Goal: Task Accomplishment & Management: Complete application form

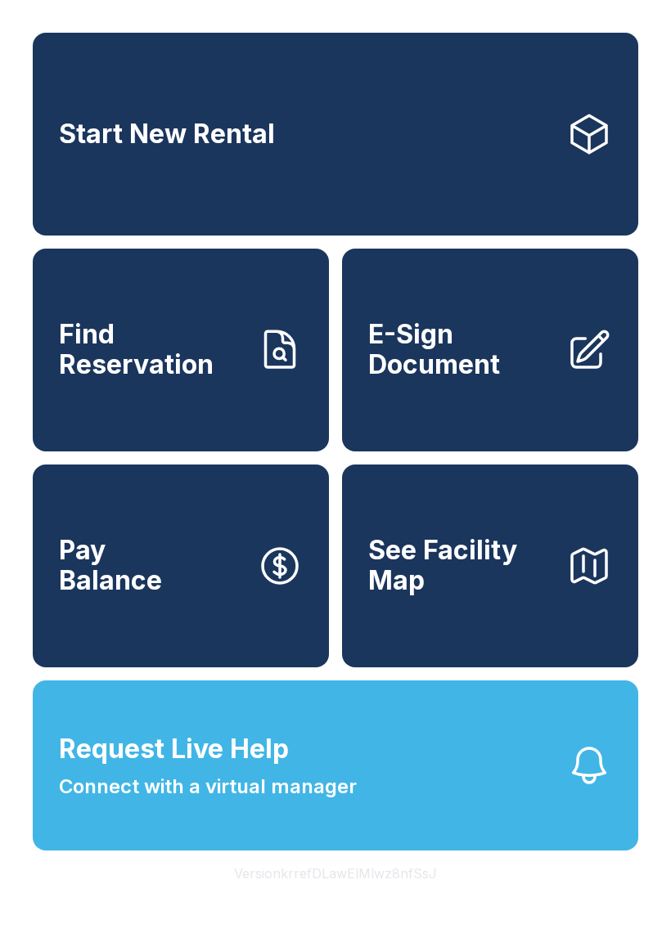
click at [447, 362] on span "E-Sign Document" at bounding box center [460, 350] width 185 height 60
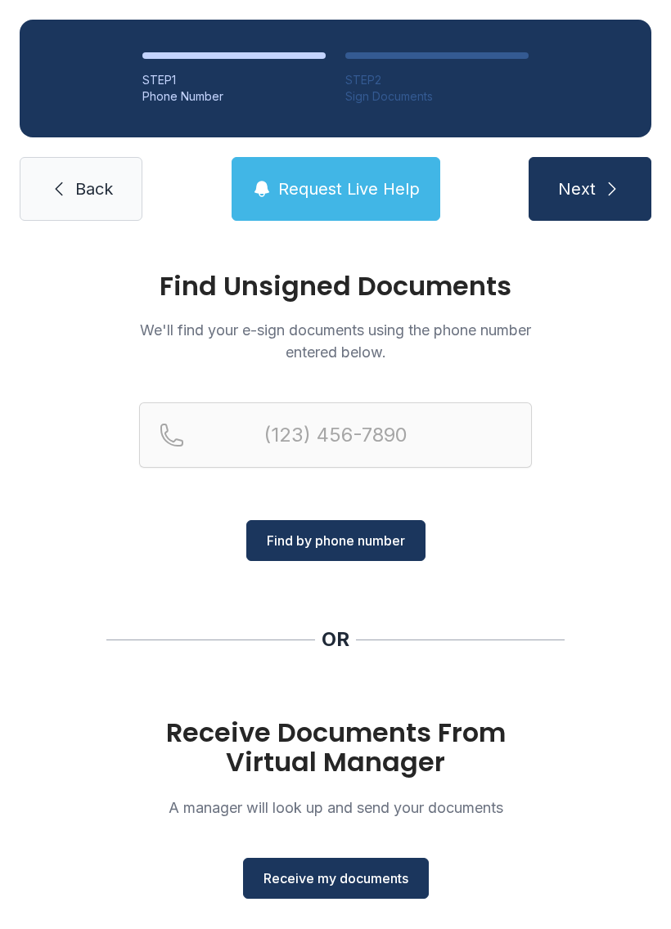
click at [311, 732] on h1 "Receive Documents From Virtual Manager" at bounding box center [335, 747] width 393 height 59
click at [303, 878] on span "Receive my documents" at bounding box center [335, 878] width 145 height 20
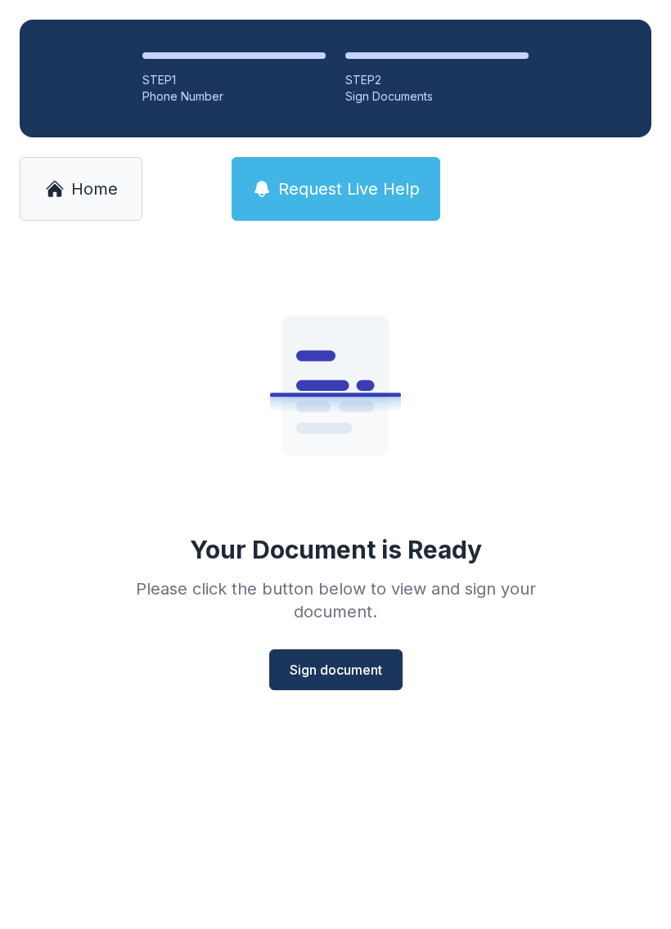
click at [325, 658] on button "Sign document" at bounding box center [335, 669] width 133 height 41
click at [322, 658] on button "Sign document" at bounding box center [335, 669] width 133 height 41
click at [334, 661] on span "Sign document" at bounding box center [335, 670] width 92 height 20
click at [333, 675] on span "Sign document" at bounding box center [335, 670] width 92 height 20
click at [56, 210] on link "Home" at bounding box center [81, 189] width 123 height 64
